Goal: Understand process/instructions

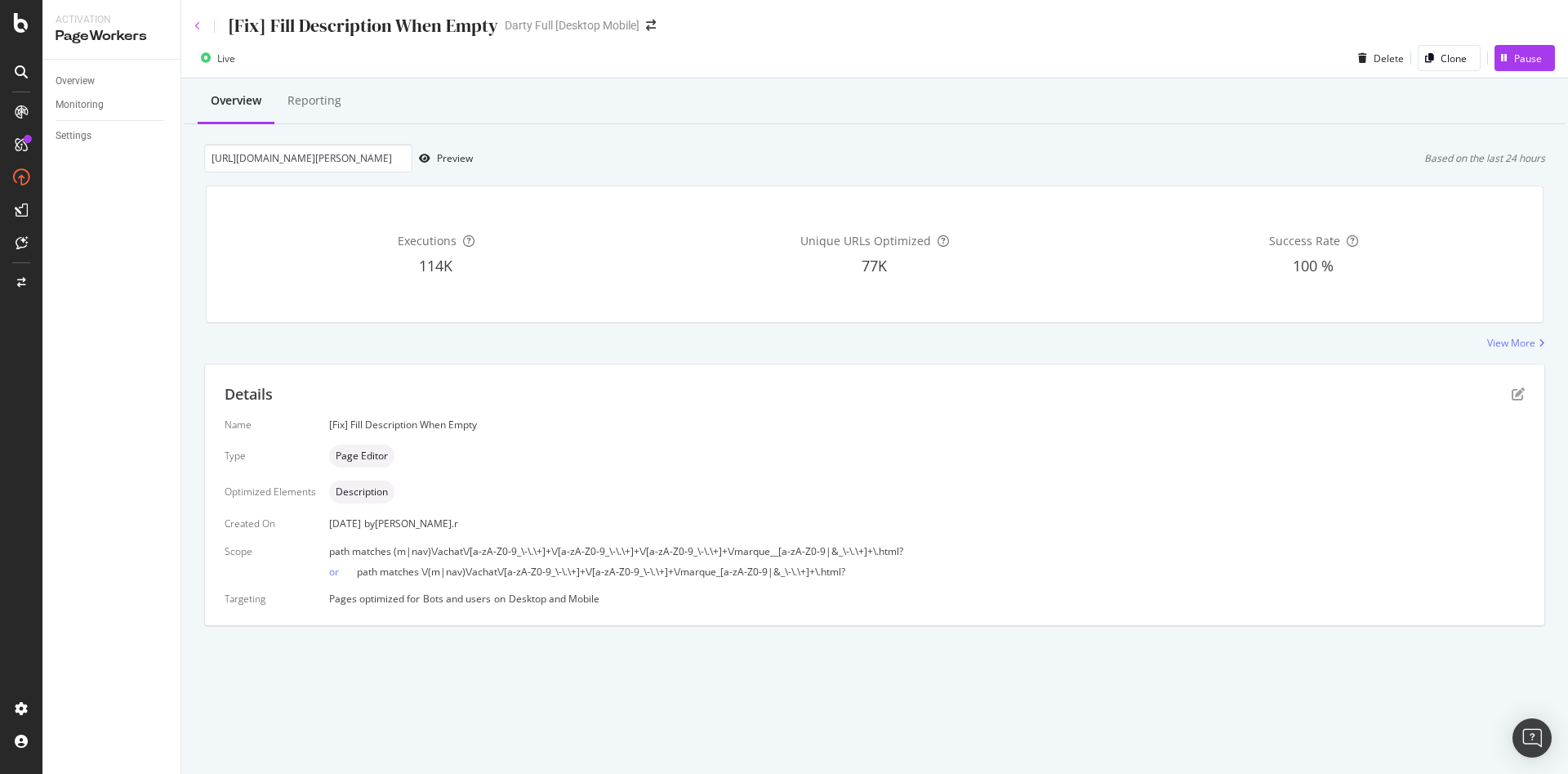
drag, startPoint x: 198, startPoint y: 28, endPoint x: 92, endPoint y: 66, distance: 112.6
click at [198, 28] on icon at bounding box center [197, 25] width 6 height 10
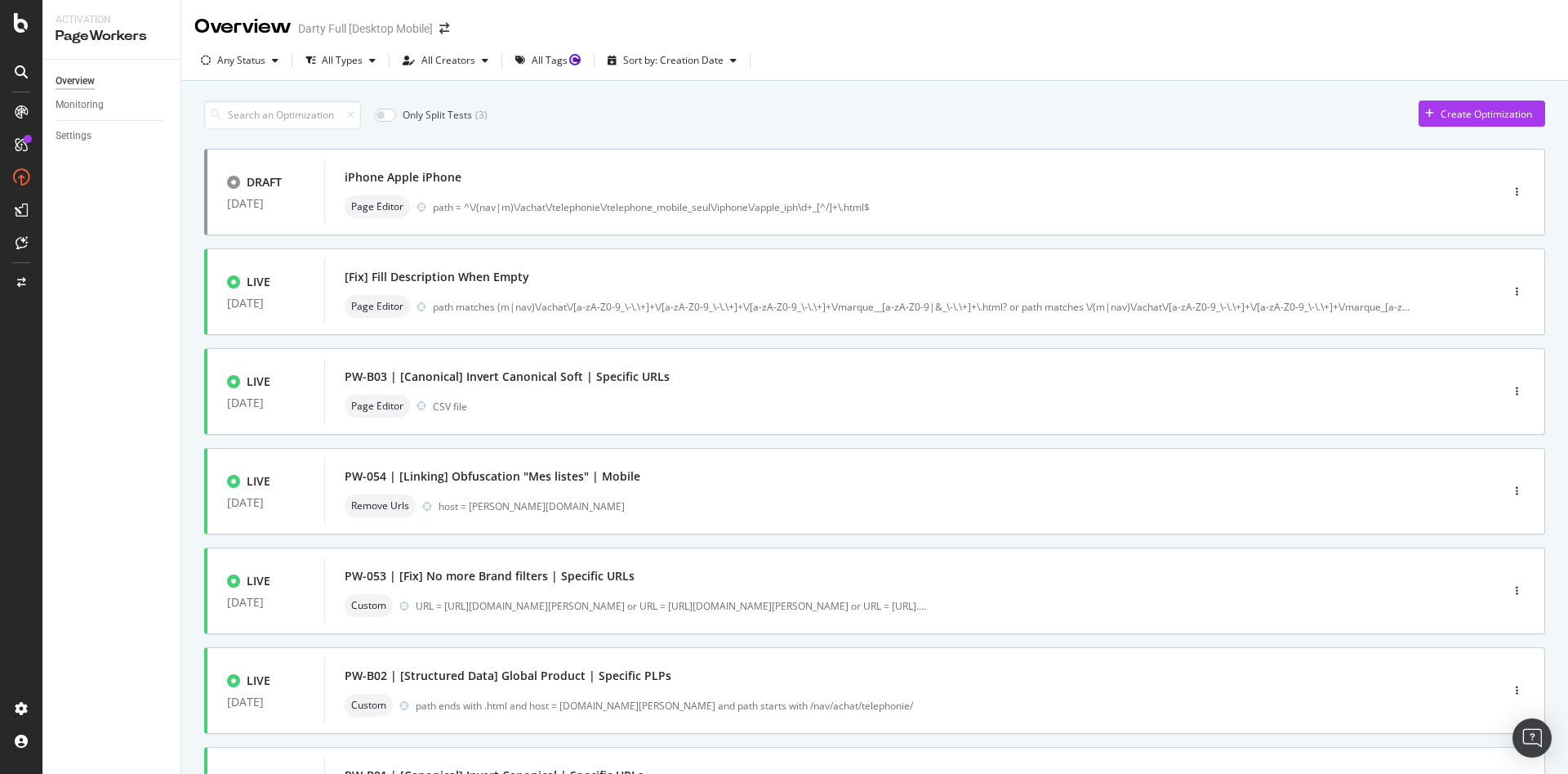
click at [85, 87] on div "Overview" at bounding box center [75, 81] width 39 height 17
click at [252, 111] on input at bounding box center [282, 115] width 156 height 29
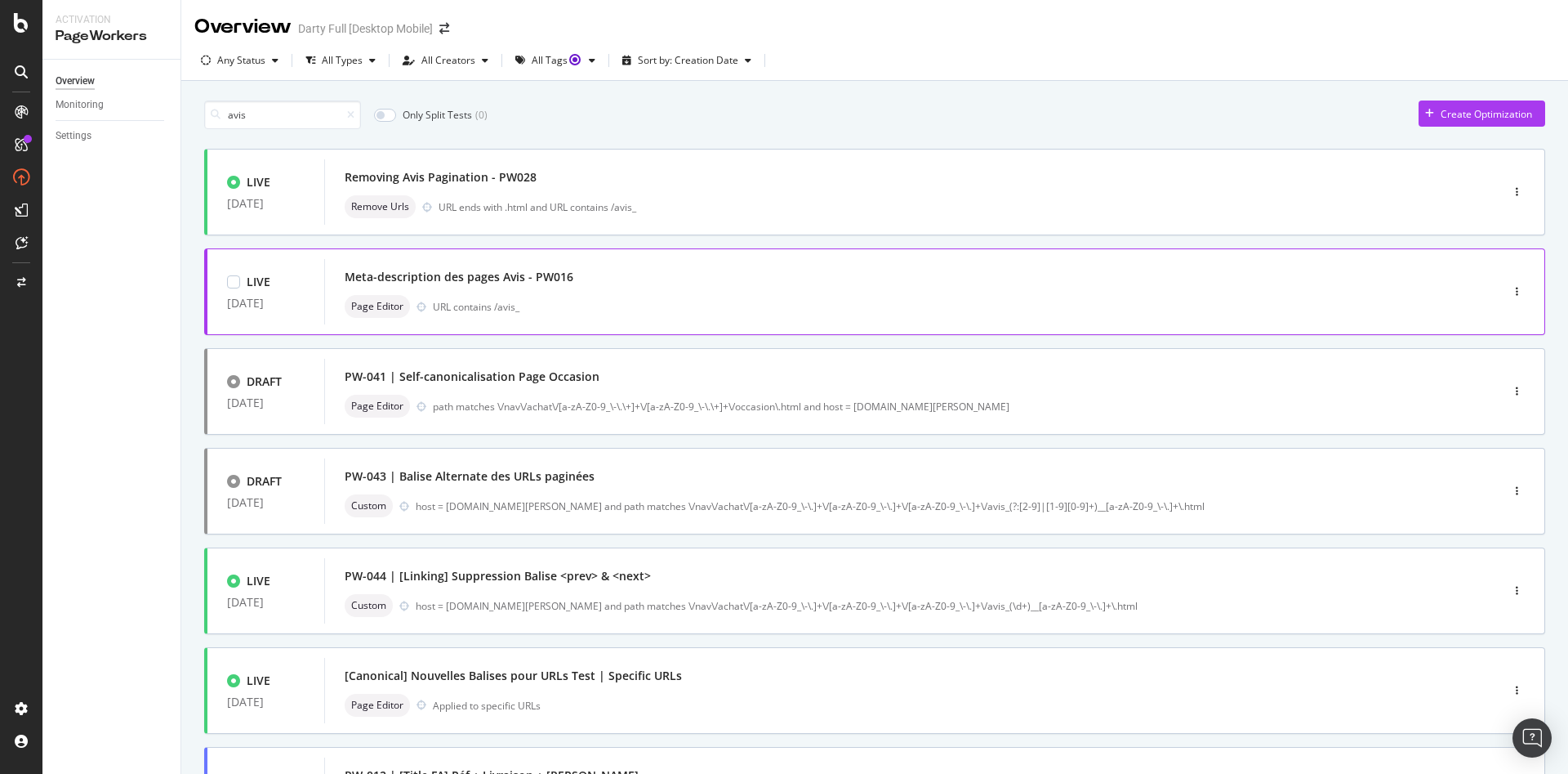
click at [482, 277] on div "Meta-description des pages Avis - PW016" at bounding box center [459, 276] width 229 height 17
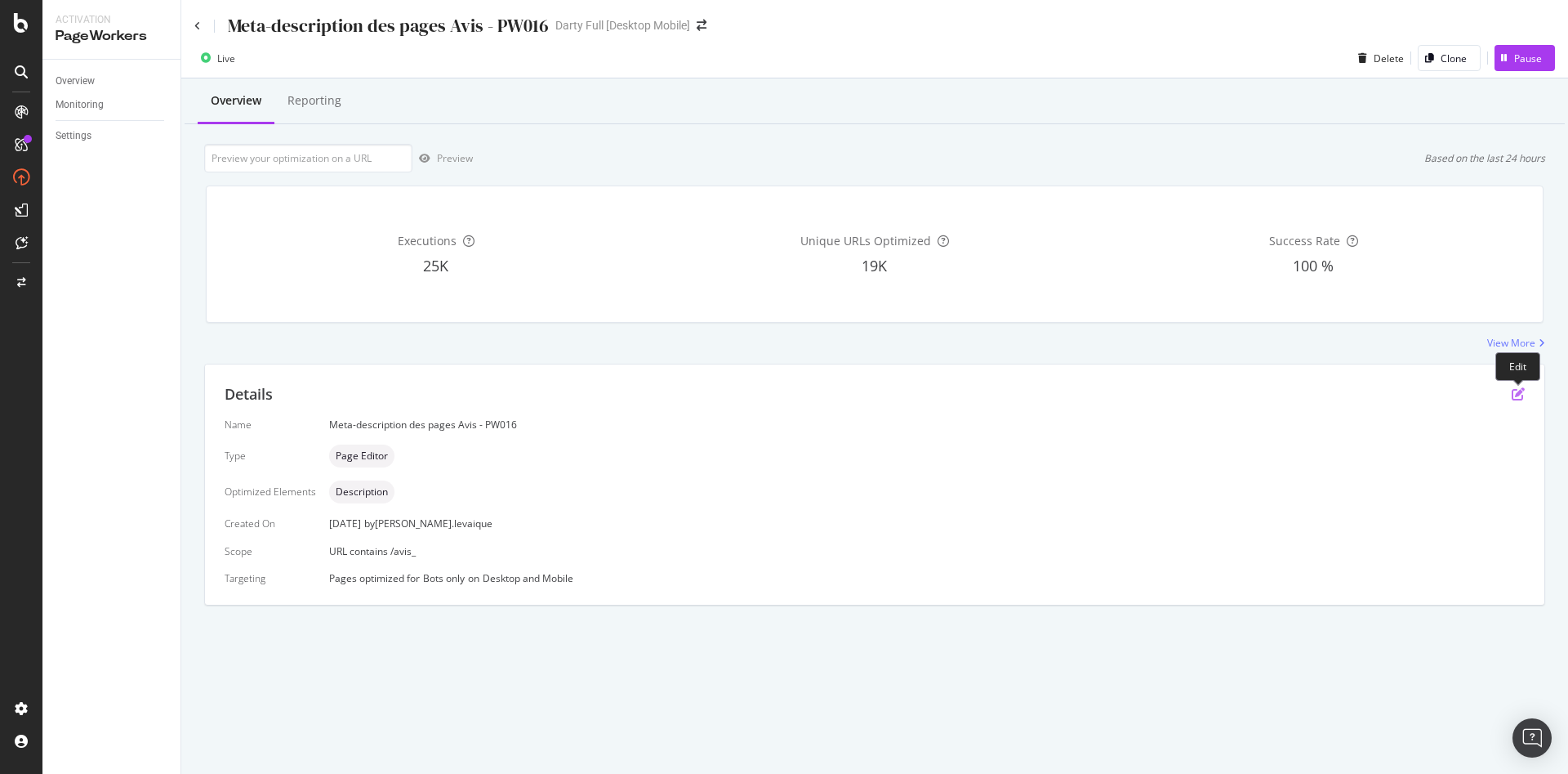
click at [1521, 392] on icon "pen-to-square" at bounding box center [1518, 394] width 13 height 13
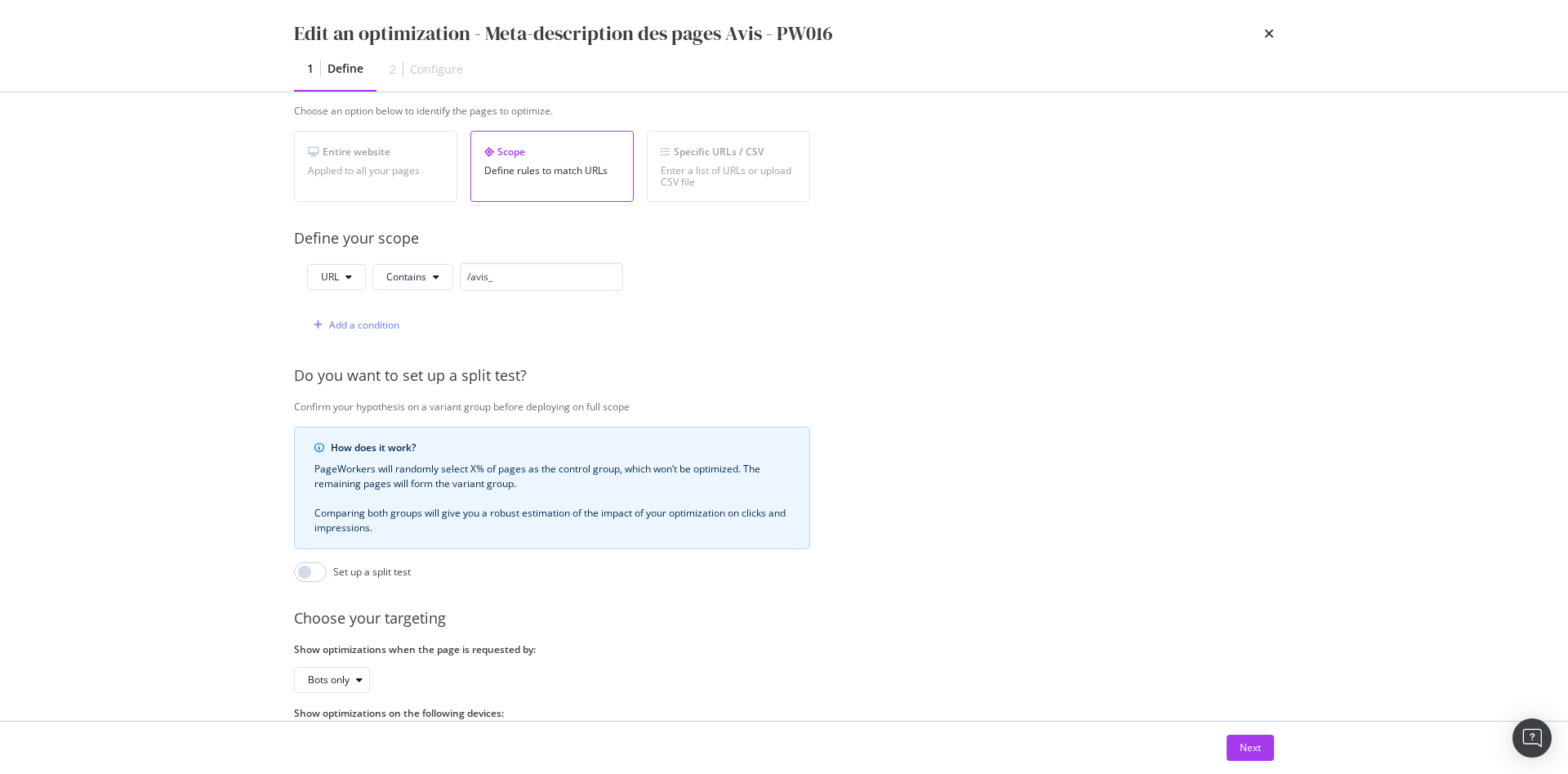
scroll to position [115, 0]
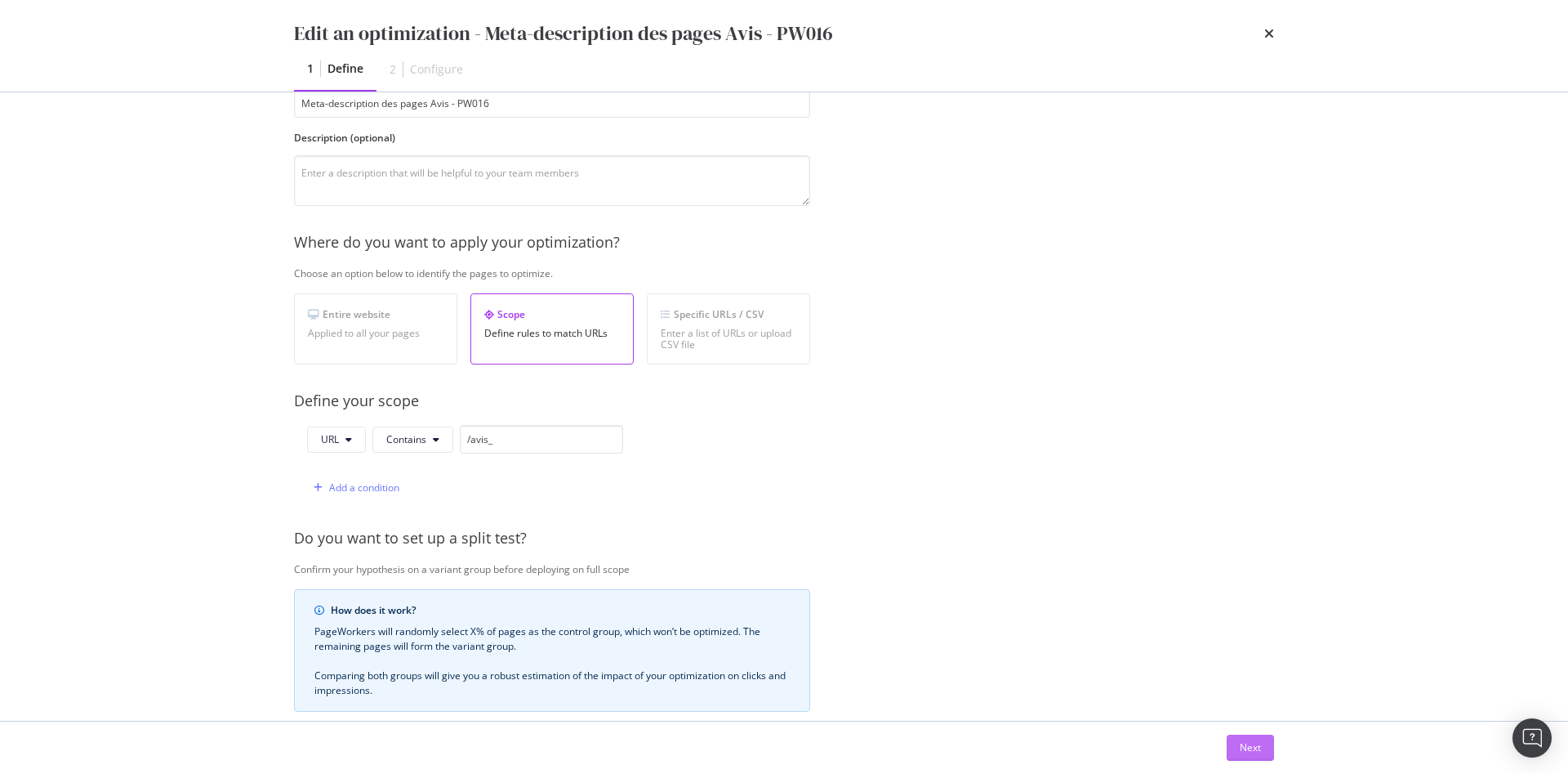
click at [1259, 739] on div "Next" at bounding box center [1251, 748] width 21 height 24
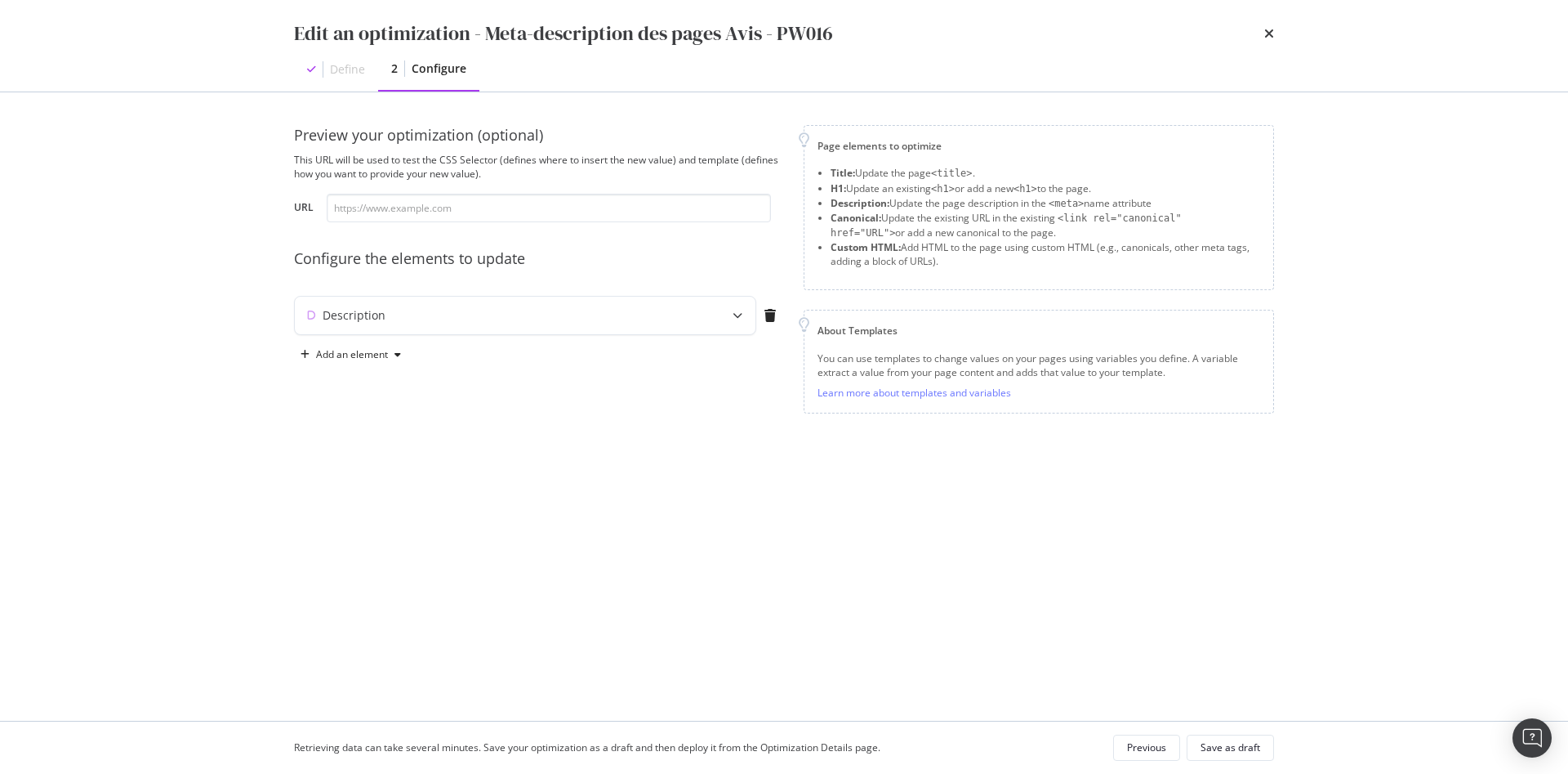
scroll to position [0, 0]
click at [607, 324] on div "Description" at bounding box center [524, 315] width 461 height 38
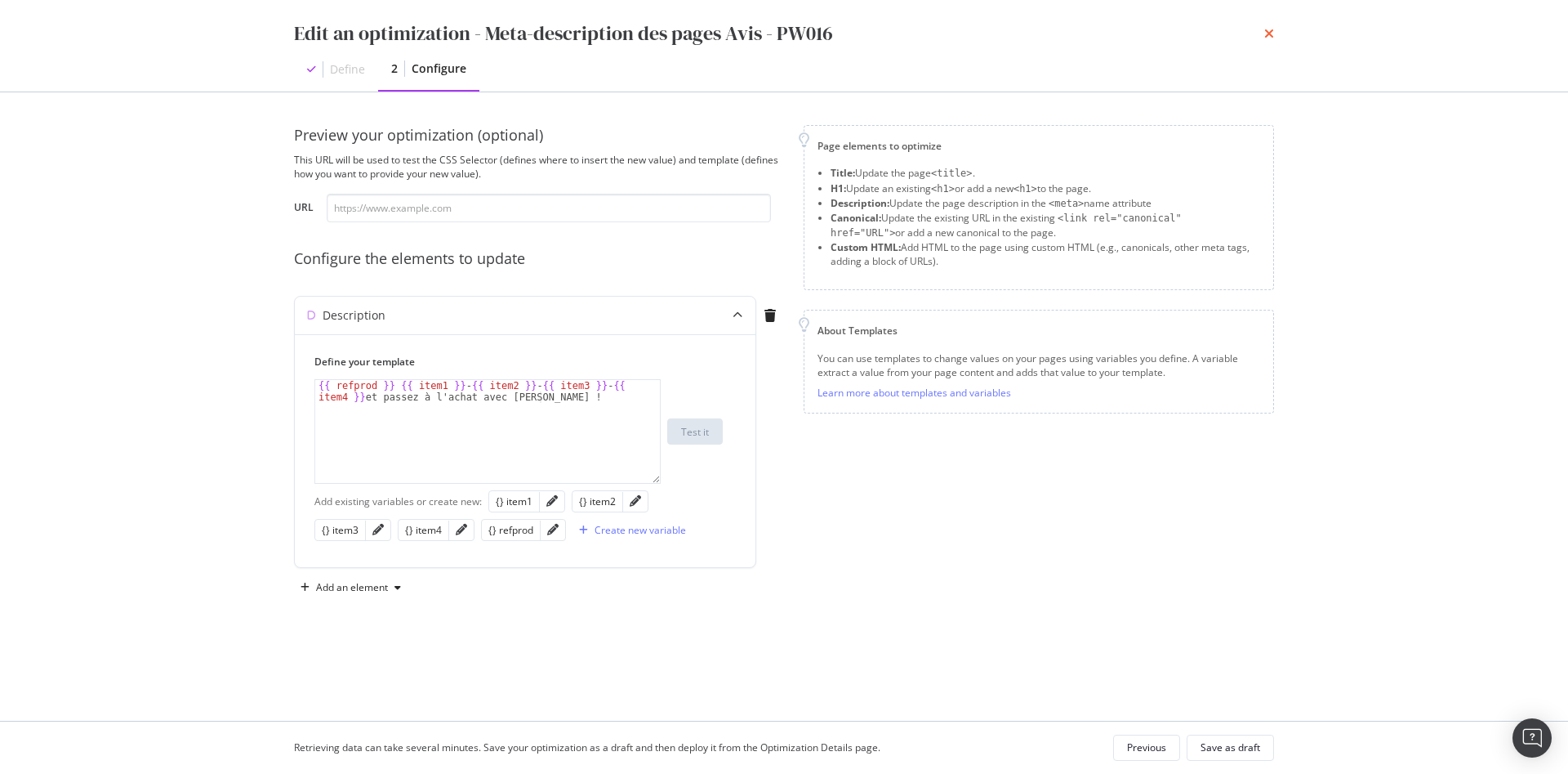
click at [1266, 33] on icon "times" at bounding box center [1269, 33] width 10 height 13
